Goal: Task Accomplishment & Management: Manage account settings

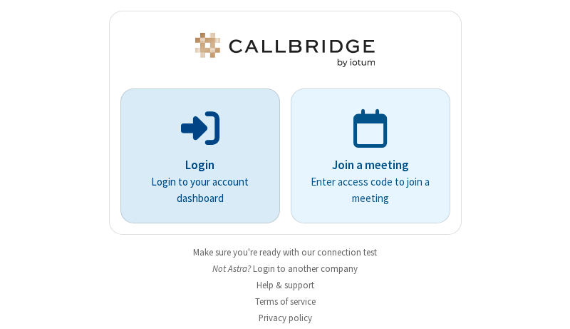
click at [195, 165] on p "Login" at bounding box center [200, 165] width 120 height 19
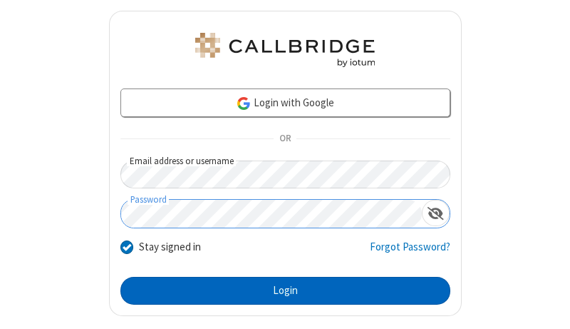
click at [279, 290] on button "Login" at bounding box center [285, 291] width 330 height 29
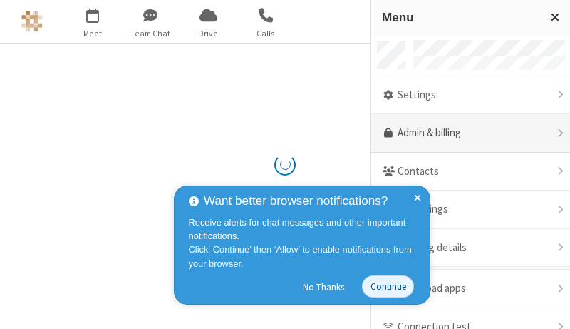
click at [465, 133] on link "Admin & billing" at bounding box center [470, 133] width 199 height 38
